Goal: Transaction & Acquisition: Purchase product/service

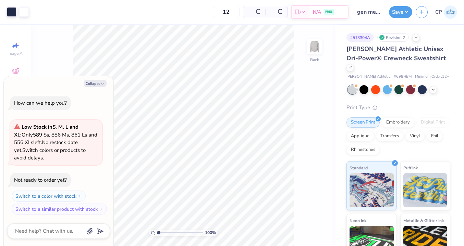
type textarea "x"
drag, startPoint x: 220, startPoint y: 11, endPoint x: 174, endPoint y: 11, distance: 45.9
click at [175, 11] on div "12 $58.03 Per Item $696.36 Total Est. Delivery [DATE] - [DATE] FREE" at bounding box center [190, 12] width 316 height 24
type input "110"
click at [415, 62] on div "[PERSON_NAME] Athletic Unisex Dri-Power® Crewneck Sweatshirt" at bounding box center [399, 59] width 104 height 28
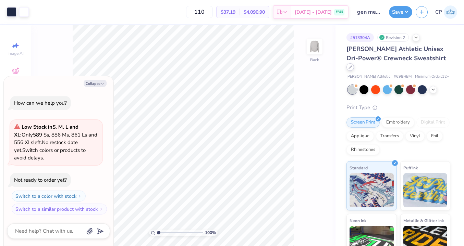
click at [354, 63] on div at bounding box center [351, 67] width 8 height 8
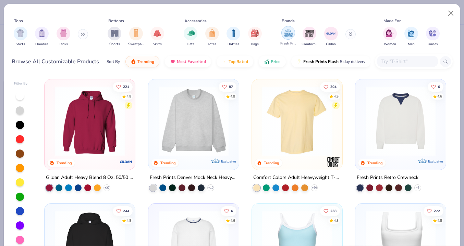
click at [288, 36] on img "filter for Fresh Prints" at bounding box center [288, 33] width 10 height 10
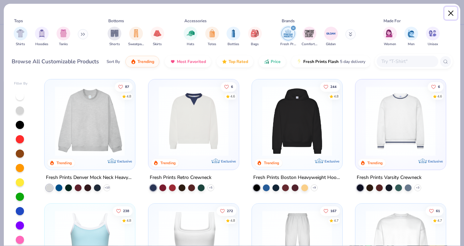
click at [452, 13] on button "Close" at bounding box center [451, 13] width 13 height 13
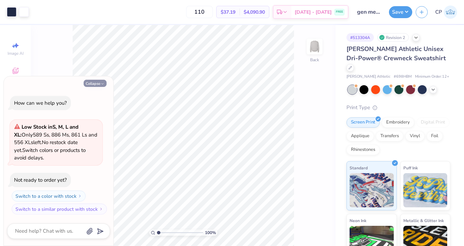
click at [104, 83] on icon "button" at bounding box center [102, 84] width 4 height 4
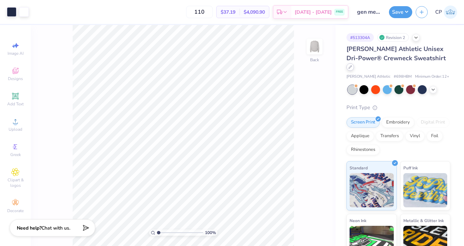
click at [354, 63] on div at bounding box center [351, 67] width 8 height 8
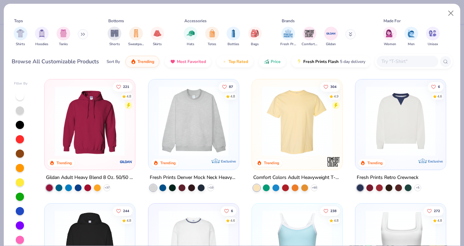
click at [154, 186] on div at bounding box center [153, 188] width 7 height 7
click at [193, 138] on img at bounding box center [193, 121] width 77 height 70
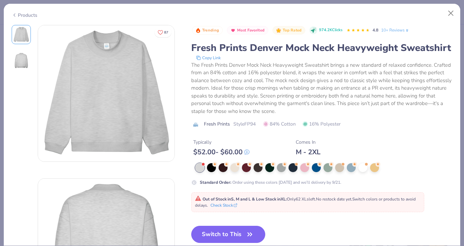
scroll to position [19, 0]
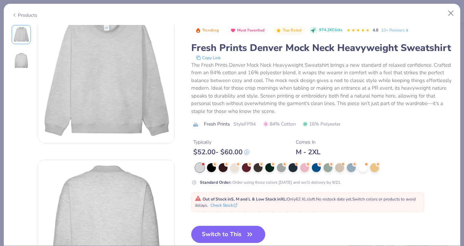
click at [238, 110] on div "The Fresh Prints Denver Mock Neck Heavyweight Sweatshirt brings a new standard …" at bounding box center [322, 88] width 262 height 54
click at [278, 124] on span "84% Cotton" at bounding box center [279, 124] width 33 height 7
click at [281, 168] on div at bounding box center [281, 168] width 9 height 9
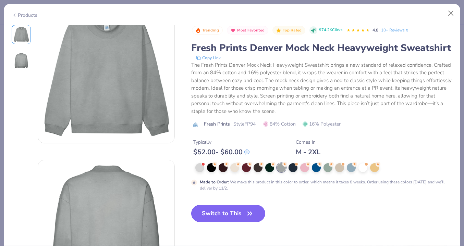
click at [234, 215] on button "Switch to This" at bounding box center [228, 213] width 74 height 17
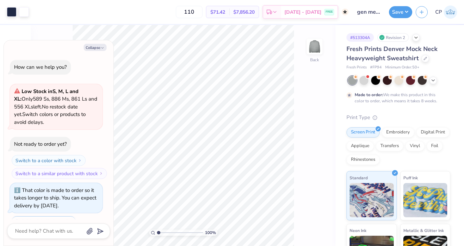
scroll to position [29, 0]
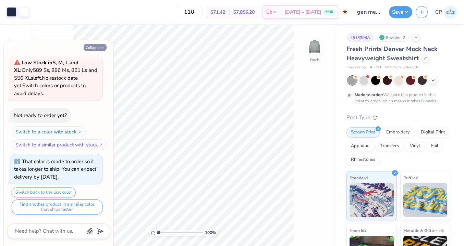
click at [102, 47] on icon "button" at bounding box center [102, 48] width 4 height 4
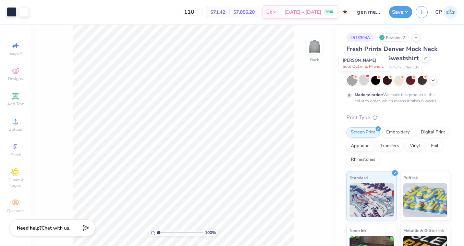
click at [366, 79] on div at bounding box center [364, 79] width 9 height 9
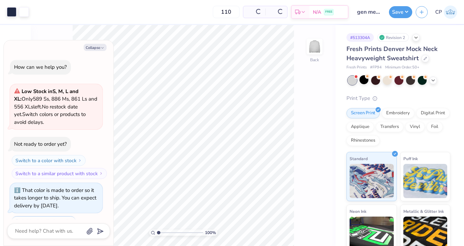
scroll to position [167, 0]
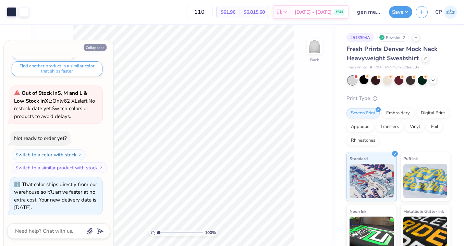
click at [103, 48] on icon "button" at bounding box center [102, 48] width 4 height 4
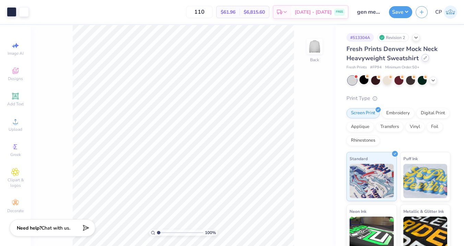
click at [422, 60] on div at bounding box center [426, 58] width 8 height 8
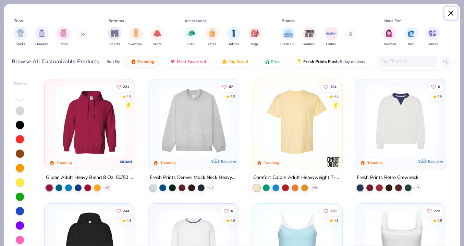
click at [450, 12] on button "Close" at bounding box center [451, 13] width 13 height 13
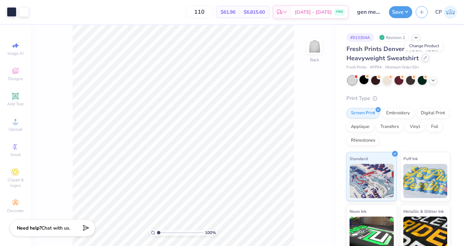
click at [427, 58] on div at bounding box center [426, 58] width 8 height 8
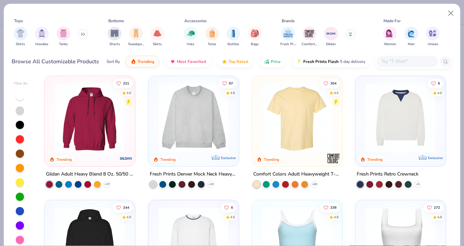
scroll to position [0, 0]
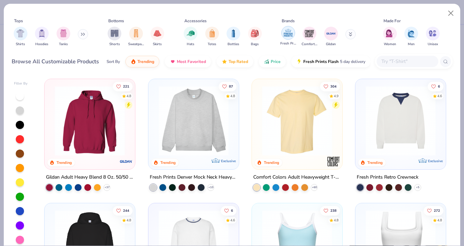
click at [287, 33] on img "filter for Fresh Prints" at bounding box center [288, 33] width 10 height 10
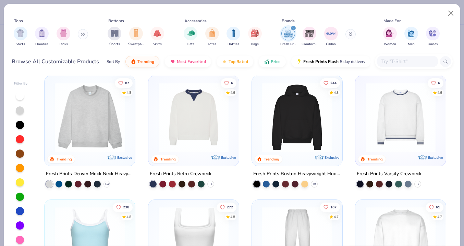
scroll to position [4, 0]
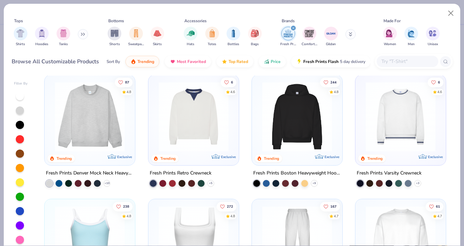
click at [419, 129] on img at bounding box center [400, 117] width 77 height 70
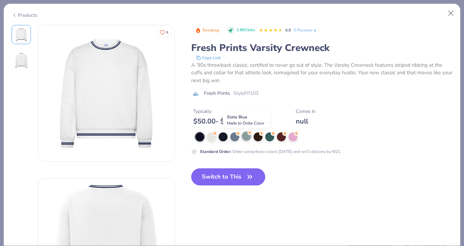
click at [248, 140] on div at bounding box center [246, 136] width 9 height 9
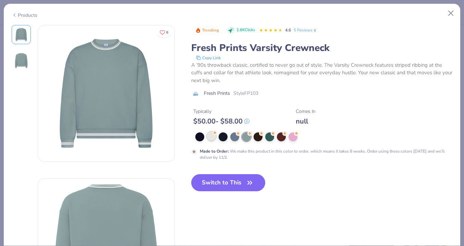
click at [214, 138] on div at bounding box center [211, 136] width 9 height 9
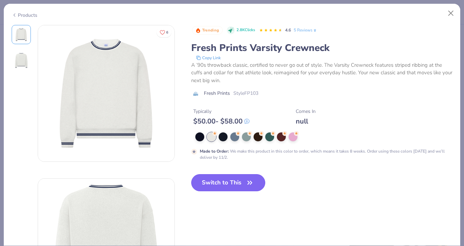
click at [239, 181] on button "Switch to This" at bounding box center [228, 182] width 74 height 17
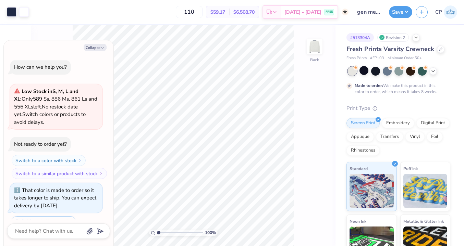
scroll to position [232, 0]
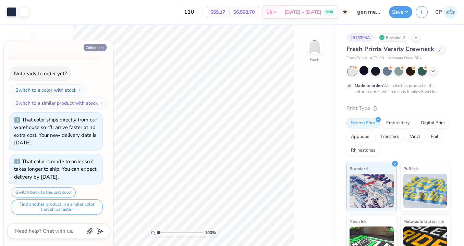
click at [104, 48] on icon "button" at bounding box center [102, 48] width 4 height 4
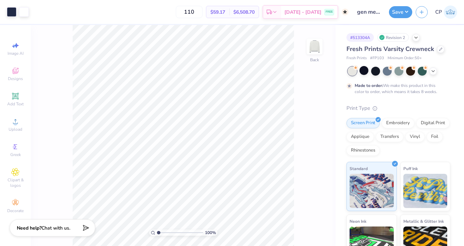
click at [225, 11] on span "$59.17" at bounding box center [217, 12] width 15 height 7
click at [364, 71] on div at bounding box center [364, 70] width 9 height 9
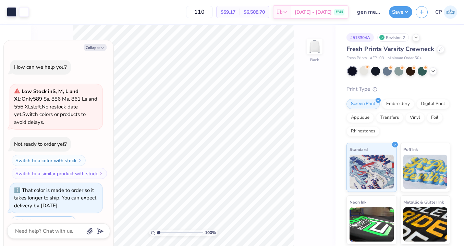
scroll to position [274, 0]
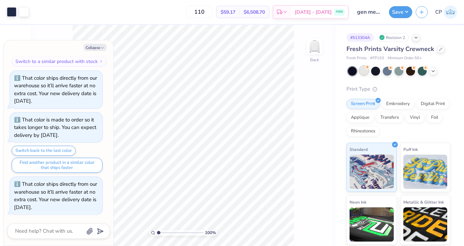
click at [365, 72] on div at bounding box center [364, 70] width 9 height 9
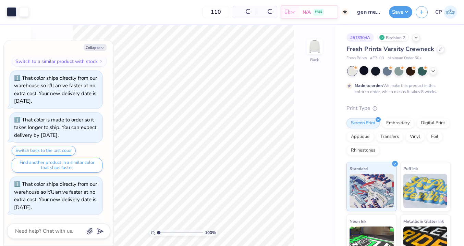
scroll to position [338, 0]
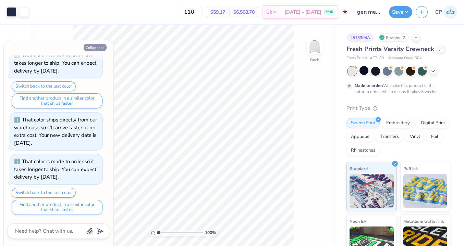
click at [101, 47] on icon "button" at bounding box center [102, 48] width 4 height 4
type textarea "x"
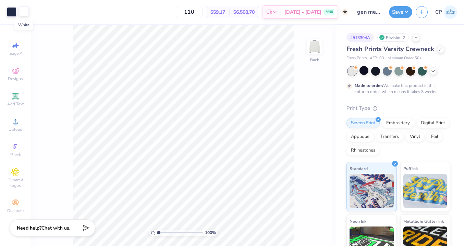
click at [24, 10] on div at bounding box center [24, 12] width 10 height 10
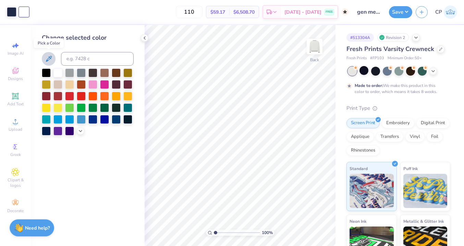
click at [52, 58] on icon at bounding box center [49, 59] width 8 height 8
click at [49, 58] on icon at bounding box center [49, 59] width 8 height 8
click at [49, 59] on icon at bounding box center [49, 59] width 8 height 8
click at [23, 11] on div at bounding box center [24, 12] width 10 height 10
click at [94, 58] on input at bounding box center [97, 59] width 73 height 14
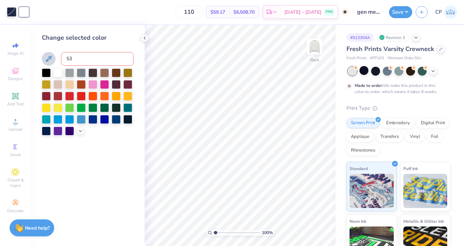
type input "533"
click at [128, 39] on div "Change selected color" at bounding box center [88, 37] width 92 height 9
click at [218, 13] on span "$58.70" at bounding box center [217, 12] width 15 height 7
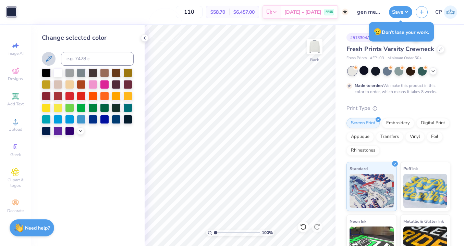
click at [391, 33] on div "😥 Don’t lose your work." at bounding box center [401, 32] width 65 height 20
click at [437, 51] on div at bounding box center [441, 49] width 8 height 8
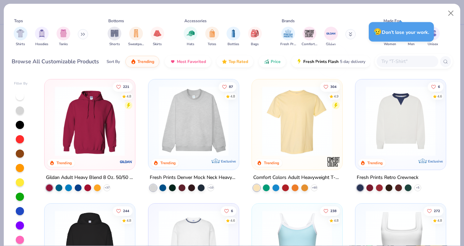
click at [153, 187] on div at bounding box center [153, 188] width 7 height 7
click at [151, 187] on div at bounding box center [153, 188] width 7 height 7
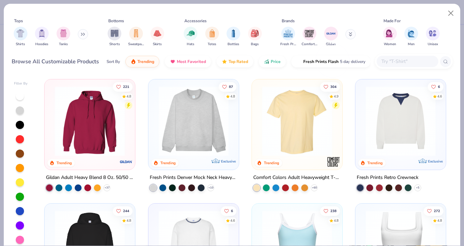
click at [181, 136] on img at bounding box center [193, 121] width 77 height 70
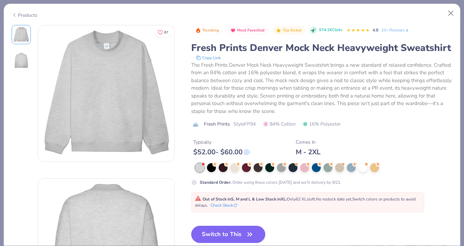
click at [243, 233] on button "Switch to This" at bounding box center [228, 234] width 74 height 17
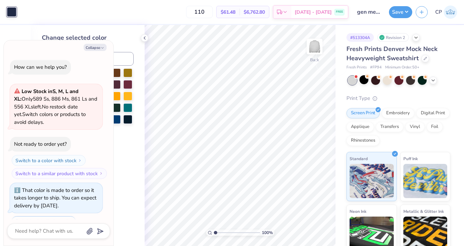
scroll to position [380, 0]
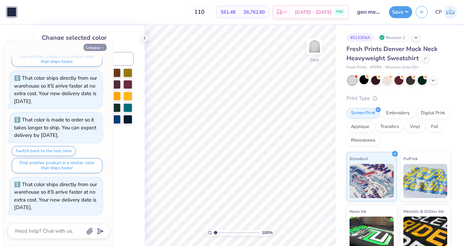
click at [101, 45] on button "Collapse" at bounding box center [95, 47] width 23 height 7
type textarea "x"
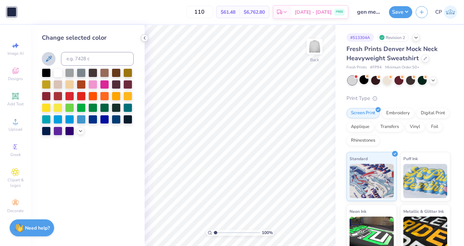
click at [145, 37] on icon at bounding box center [144, 37] width 5 height 5
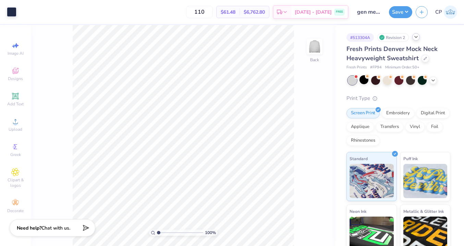
click at [418, 40] on div at bounding box center [416, 37] width 8 height 8
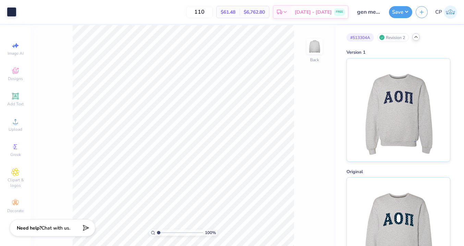
click at [417, 37] on icon at bounding box center [415, 36] width 5 height 5
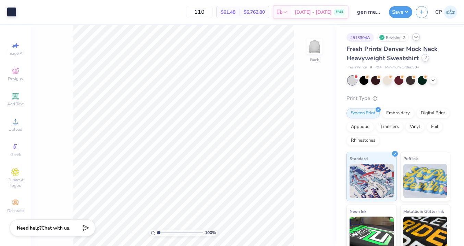
click at [425, 59] on icon at bounding box center [425, 57] width 3 height 3
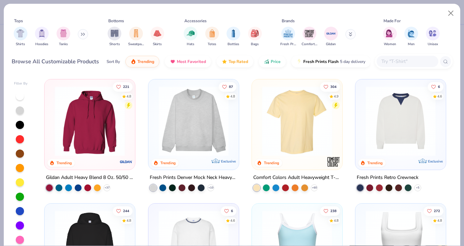
click at [81, 33] on button at bounding box center [83, 34] width 10 height 10
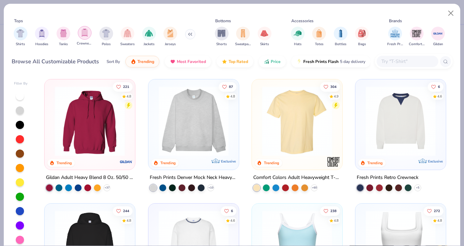
click at [81, 35] on div "filter for Crewnecks" at bounding box center [85, 33] width 14 height 14
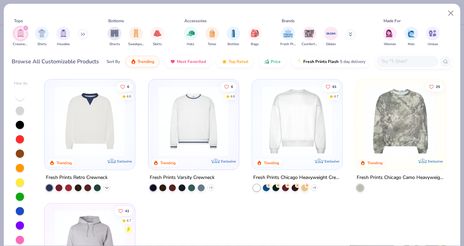
click at [109, 186] on icon at bounding box center [106, 187] width 5 height 5
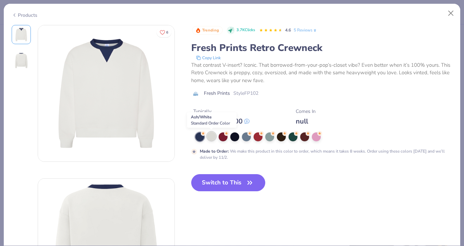
click at [209, 136] on div at bounding box center [211, 136] width 9 height 9
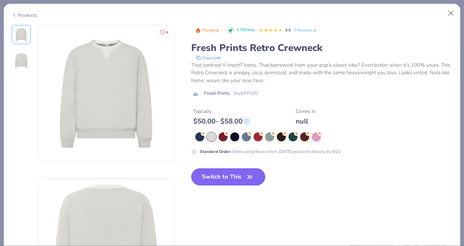
click at [239, 176] on button "Switch to This" at bounding box center [228, 177] width 74 height 17
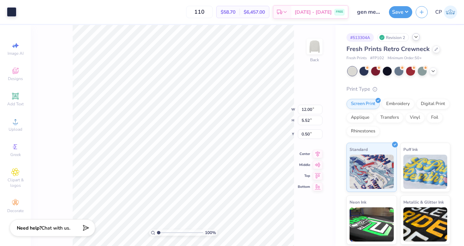
type input "3.00"
click at [236, 10] on span "$58.70" at bounding box center [228, 12] width 15 height 7
click at [210, 10] on input "110" at bounding box center [199, 12] width 27 height 12
click at [435, 49] on icon at bounding box center [436, 48] width 3 height 3
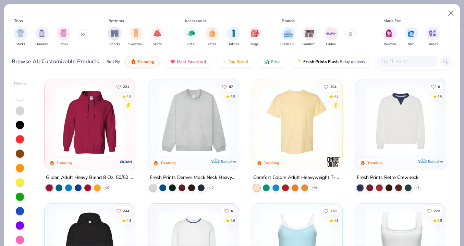
click at [79, 34] on button at bounding box center [83, 34] width 10 height 10
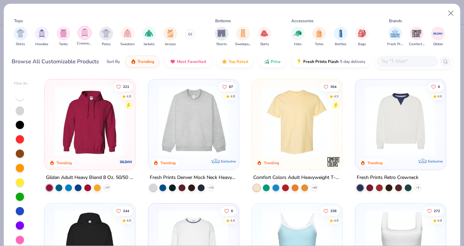
click at [86, 34] on img "filter for Crewnecks" at bounding box center [85, 33] width 8 height 8
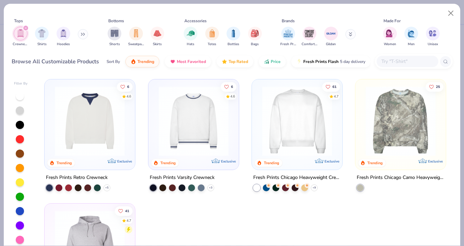
click at [244, 144] on div "6 4.6 Trending Exclusive Fresh Prints Retro Crewneck + 5 6 4.6 Trending Exclusi…" at bounding box center [245, 203] width 402 height 249
click at [83, 34] on icon at bounding box center [83, 34] width 4 height 3
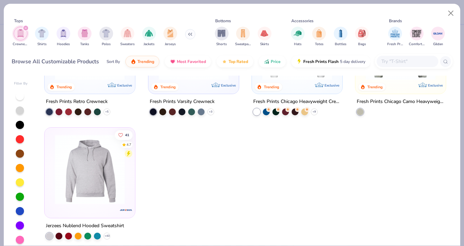
click at [243, 154] on div "6 4.6 Trending Exclusive Fresh Prints Retro Crewneck + 5 6 4.6 Trending Exclusi…" at bounding box center [245, 127] width 402 height 249
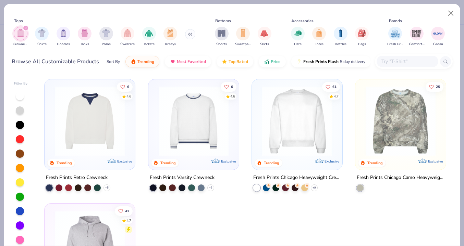
click at [293, 130] on img at bounding box center [297, 121] width 77 height 70
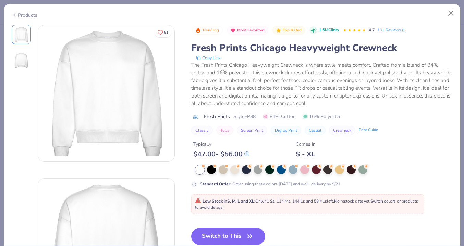
click at [287, 221] on div "Trending Most Favorited Top Rated 1.6M Clicks 4.7 10+ Reviews Fresh Prints Chic…" at bounding box center [322, 140] width 262 height 231
click at [251, 234] on icon "button" at bounding box center [250, 237] width 10 height 10
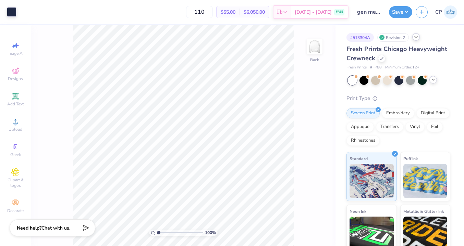
click at [433, 82] on icon at bounding box center [433, 79] width 5 height 5
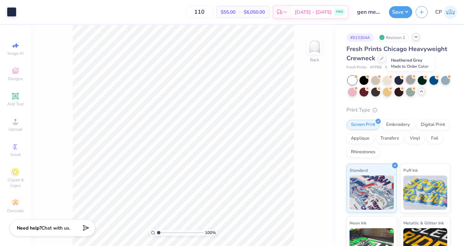
click at [410, 81] on div at bounding box center [410, 79] width 9 height 9
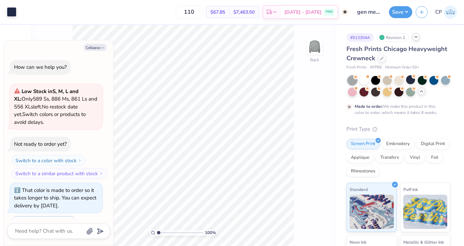
scroll to position [445, 0]
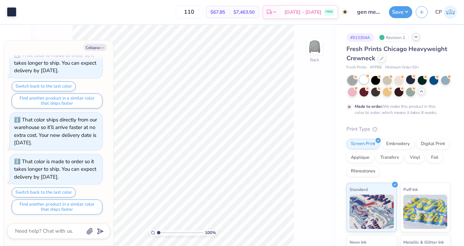
click at [364, 79] on div at bounding box center [364, 79] width 9 height 9
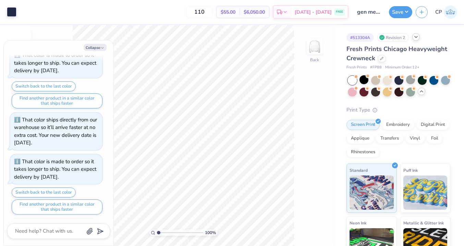
scroll to position [578, 0]
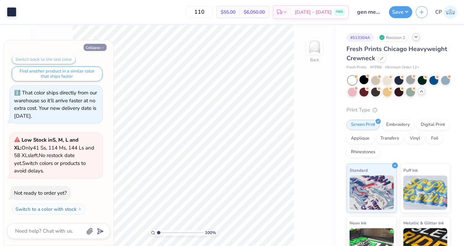
click at [102, 46] on button "Collapse" at bounding box center [95, 47] width 23 height 7
type textarea "x"
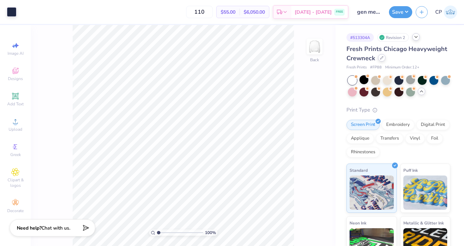
click at [382, 58] on icon at bounding box center [381, 57] width 3 height 3
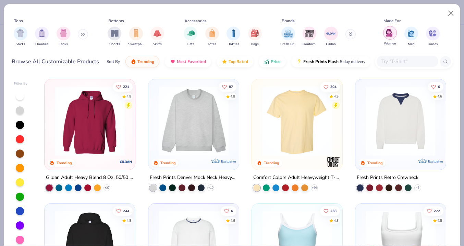
click at [386, 33] on img "filter for Women" at bounding box center [390, 33] width 8 height 8
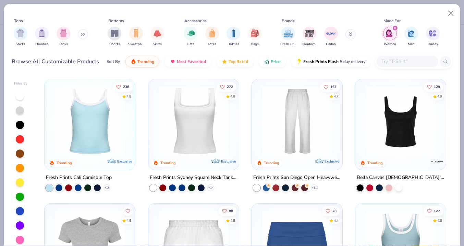
click at [42, 36] on img "filter for Hoodies" at bounding box center [42, 33] width 8 height 8
click at [84, 33] on icon at bounding box center [83, 34] width 4 height 3
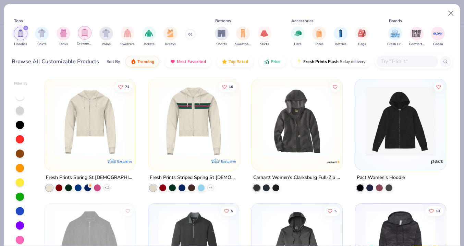
click at [82, 35] on img "filter for Crewnecks" at bounding box center [85, 33] width 8 height 8
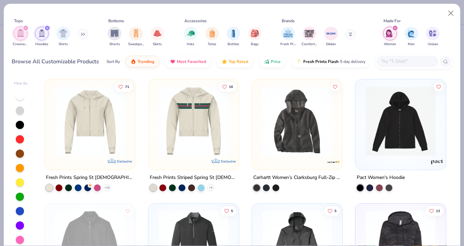
click at [80, 35] on button at bounding box center [83, 34] width 10 height 10
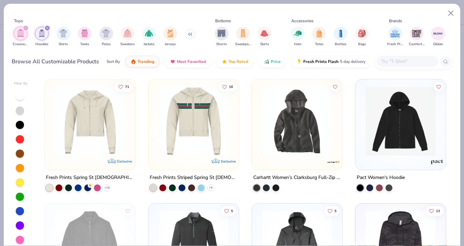
click at [126, 33] on img "filter for Sweaters" at bounding box center [128, 33] width 8 height 8
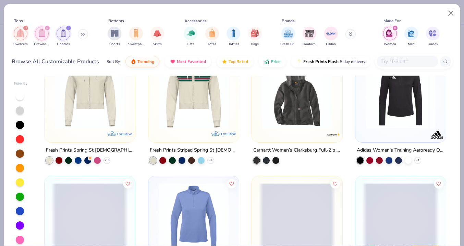
scroll to position [135, 0]
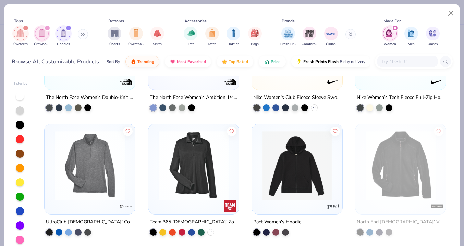
scroll to position [362, 0]
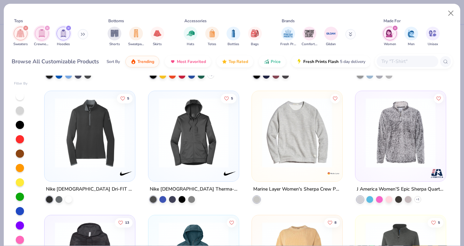
click at [301, 206] on div "Marine Layer Women's Sherpa Crew Pullover in [PERSON_NAME]" at bounding box center [297, 153] width 91 height 124
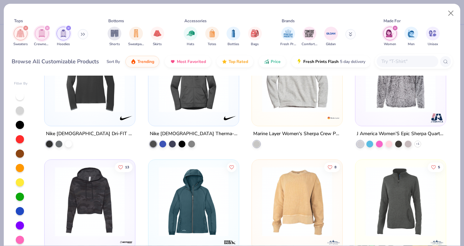
scroll to position [363, 0]
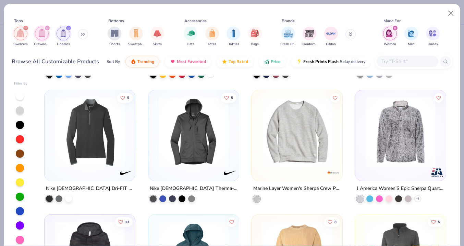
click at [298, 130] on img at bounding box center [297, 132] width 77 height 70
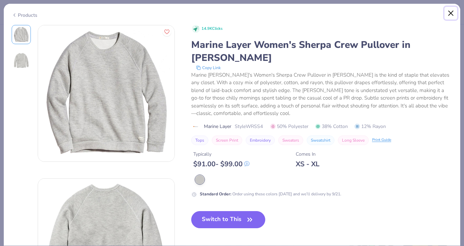
click at [451, 11] on button "Close" at bounding box center [451, 13] width 13 height 13
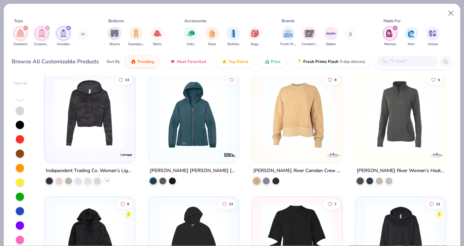
click at [249, 167] on div "5 Nike [DEMOGRAPHIC_DATA] Dri-FIT Stretch 1/2-Zip Cover-Up 5 Nike [DEMOGRAPHIC_…" at bounding box center [245, 164] width 415 height 176
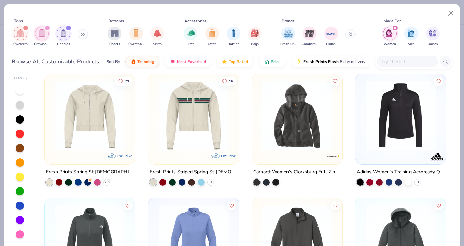
click at [394, 32] on img "filter for Women" at bounding box center [390, 33] width 8 height 8
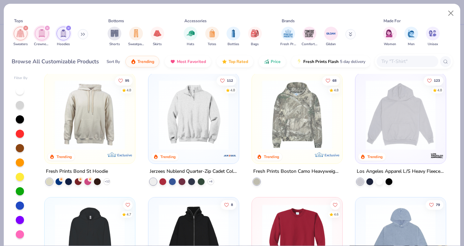
scroll to position [306, 0]
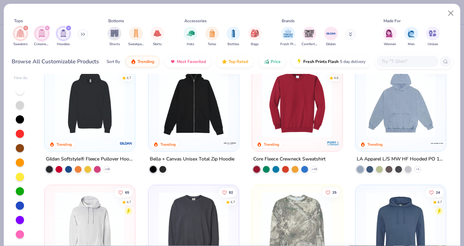
scroll to position [477, 0]
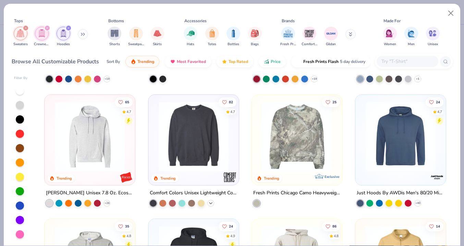
click at [211, 203] on icon at bounding box center [210, 203] width 5 height 5
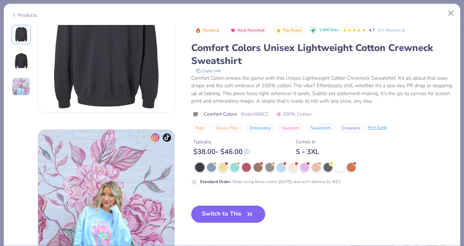
scroll to position [165, 0]
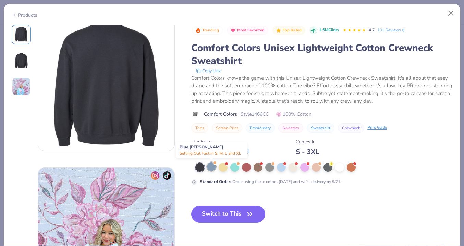
click at [213, 168] on div at bounding box center [211, 166] width 9 height 9
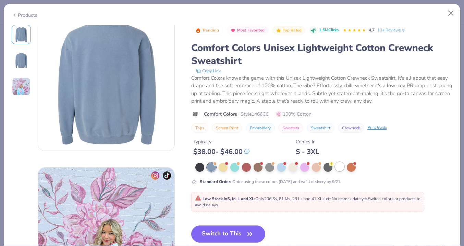
click at [341, 169] on div at bounding box center [339, 166] width 9 height 9
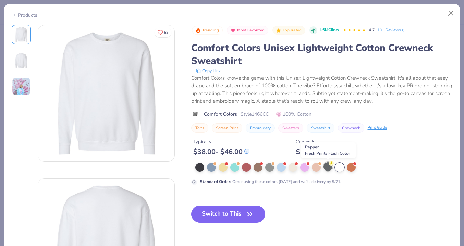
click at [328, 168] on div at bounding box center [328, 166] width 9 height 9
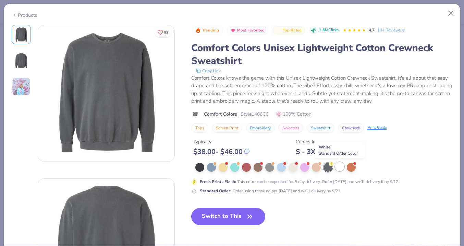
click at [338, 168] on div at bounding box center [339, 166] width 9 height 9
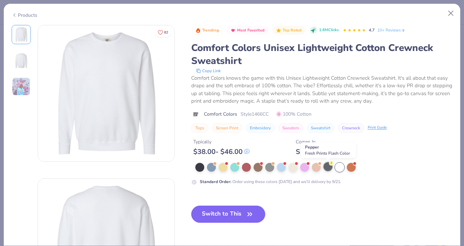
click at [327, 166] on div at bounding box center [328, 166] width 9 height 9
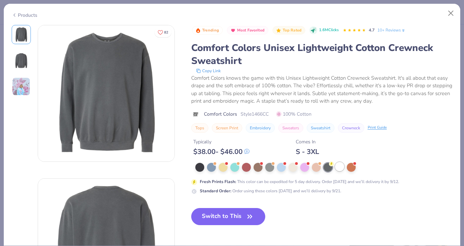
click at [341, 165] on div at bounding box center [339, 166] width 9 height 9
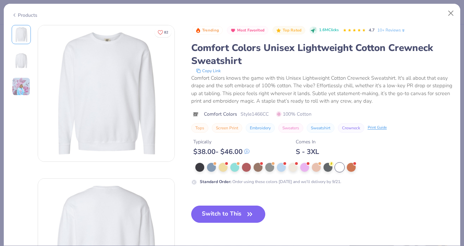
click at [252, 218] on icon "button" at bounding box center [250, 215] width 10 height 10
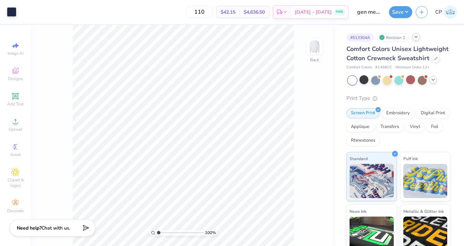
click at [311, 105] on div "100 % Back" at bounding box center [183, 135] width 305 height 221
click at [414, 39] on icon at bounding box center [415, 36] width 5 height 5
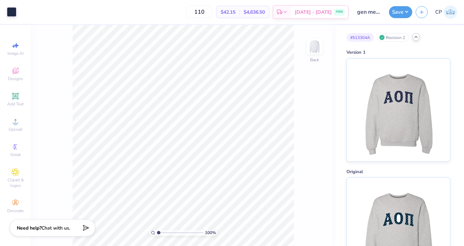
click at [416, 38] on icon at bounding box center [415, 36] width 5 height 5
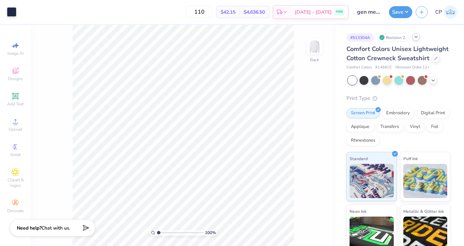
click at [447, 99] on div "Print Type" at bounding box center [399, 99] width 104 height 8
